Goal: Information Seeking & Learning: Learn about a topic

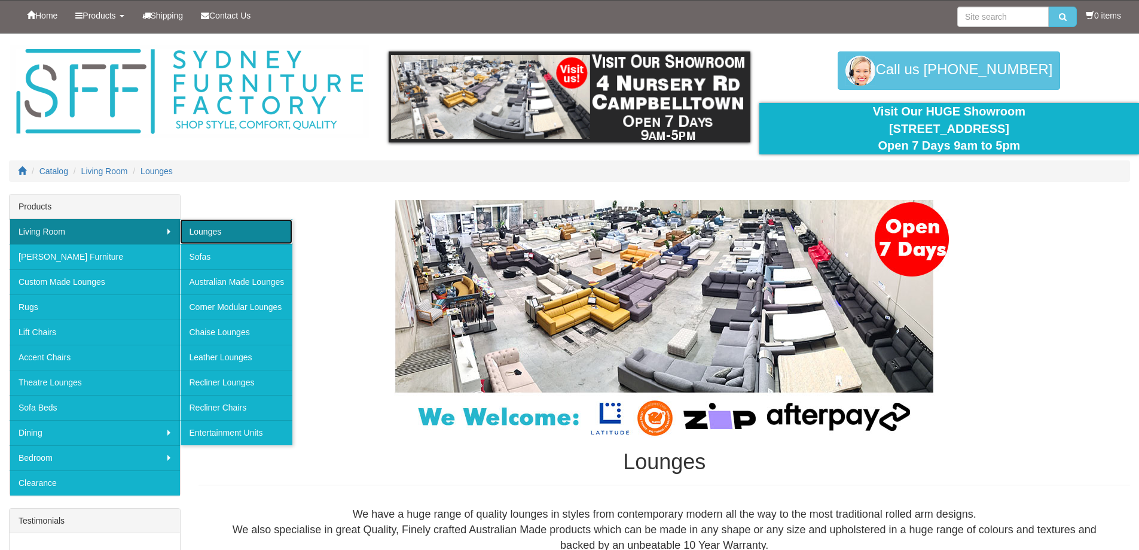
click at [209, 233] on link "Lounges" at bounding box center [236, 231] width 112 height 25
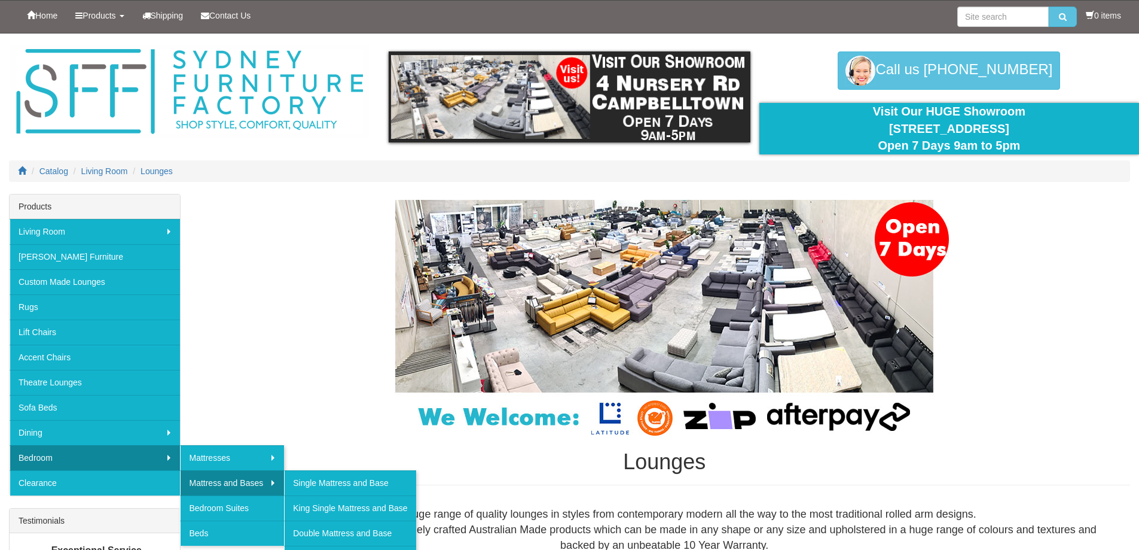
scroll to position [60, 0]
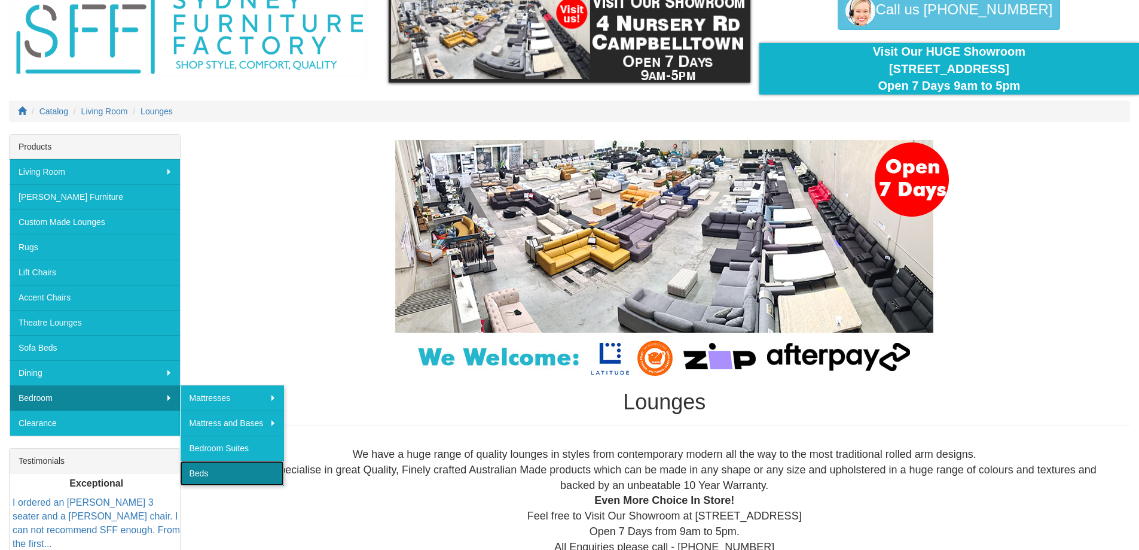
click at [205, 471] on link "Beds" at bounding box center [232, 473] width 104 height 25
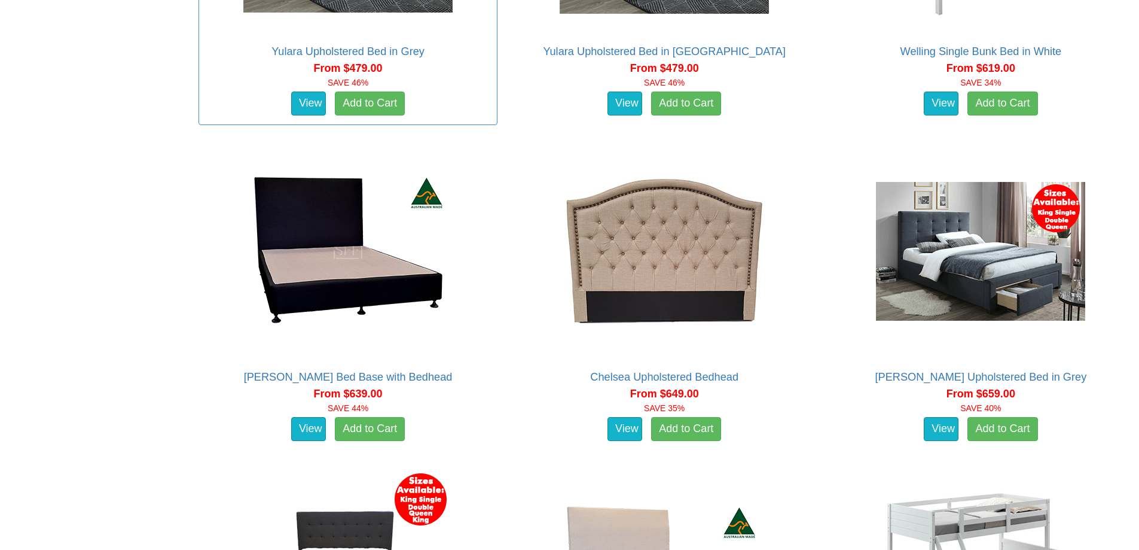
scroll to position [1228, 0]
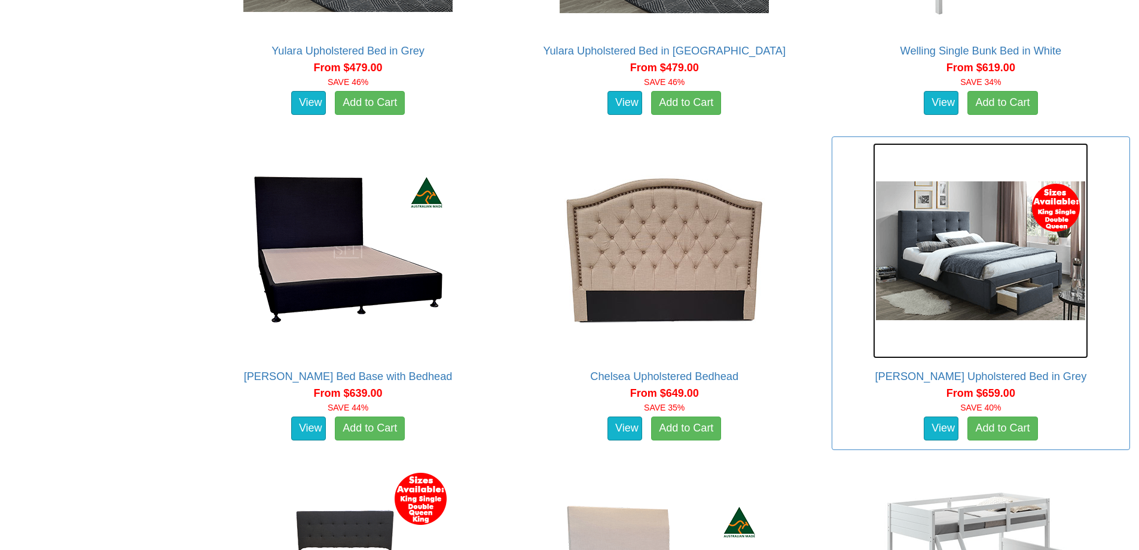
click at [972, 270] on img at bounding box center [980, 250] width 215 height 215
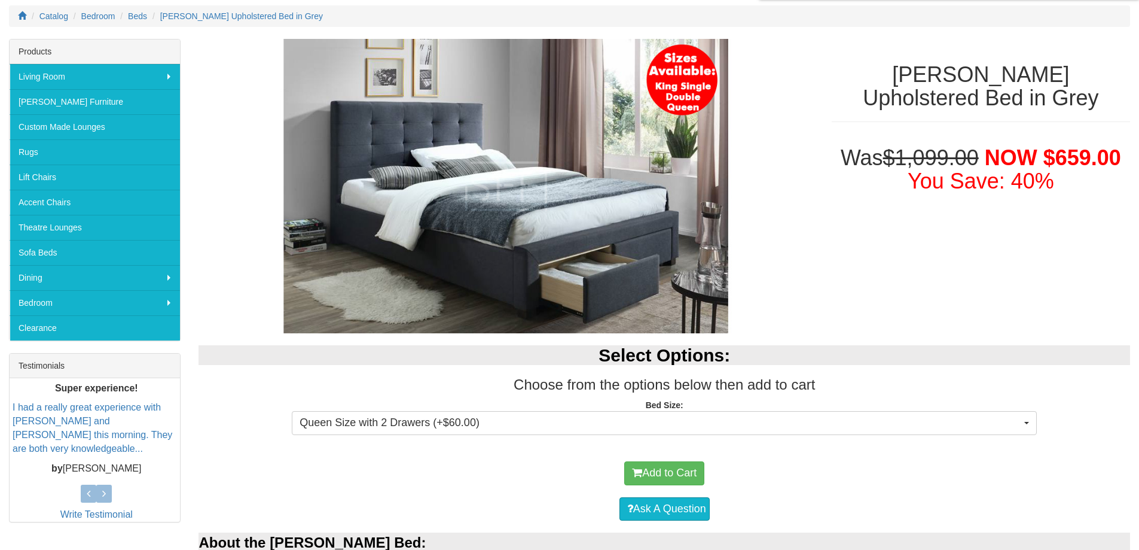
scroll to position [120, 0]
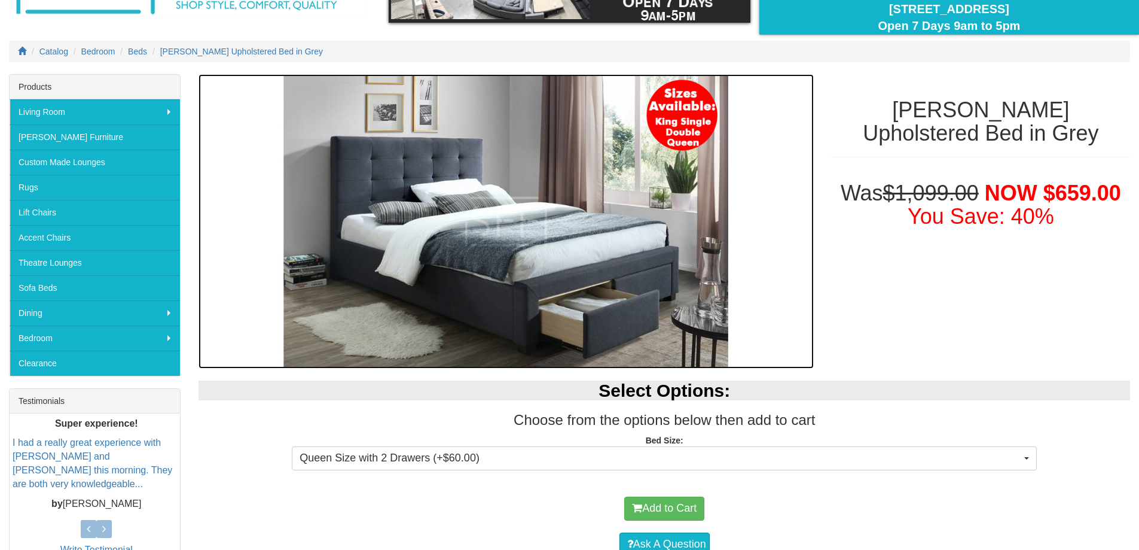
click at [556, 214] on img at bounding box center [506, 221] width 615 height 295
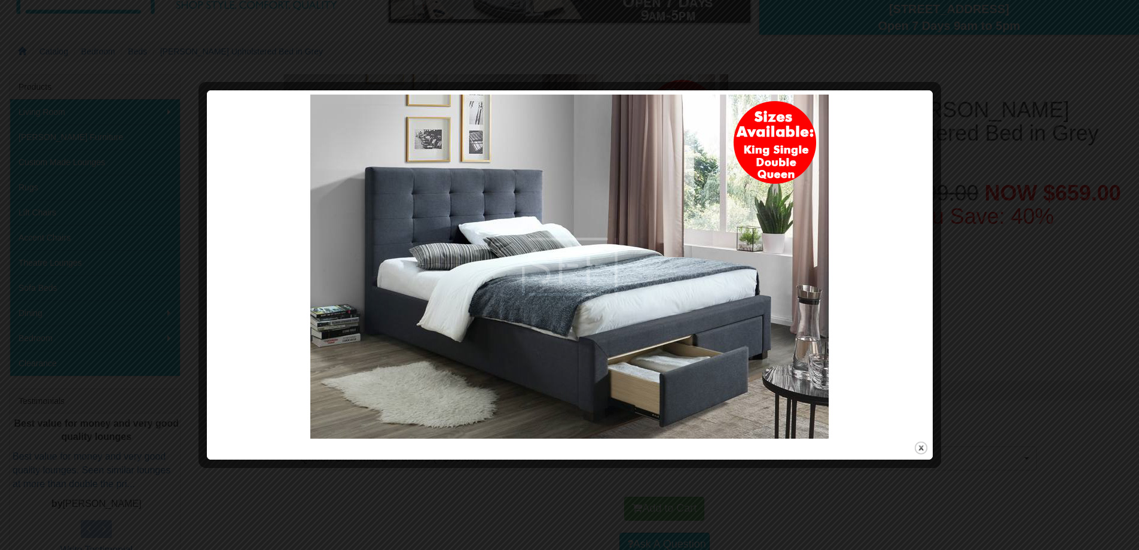
click at [793, 53] on div at bounding box center [569, 275] width 1139 height 550
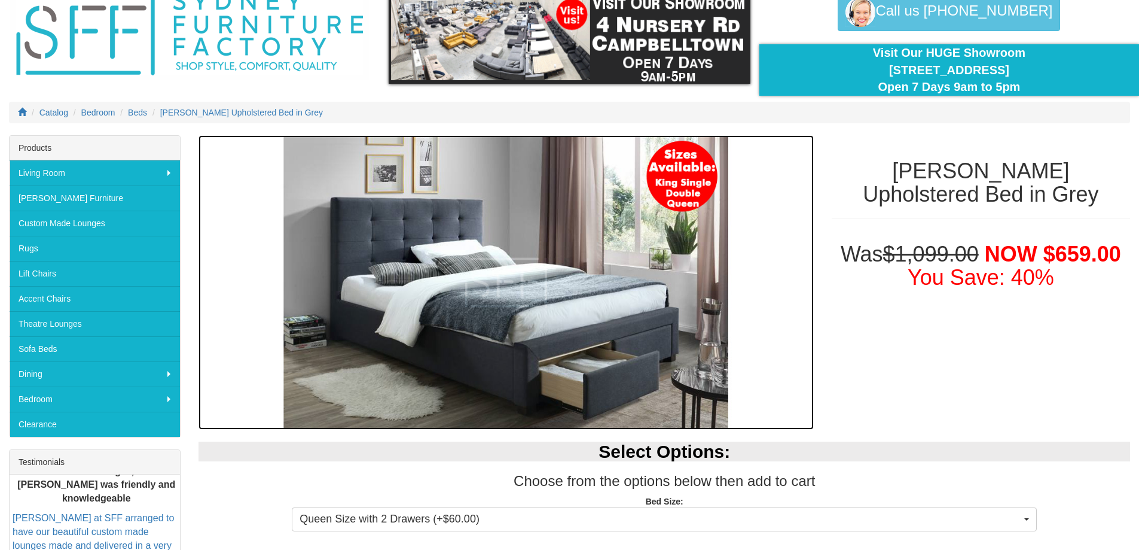
scroll to position [0, 0]
